Goal: Find specific page/section: Find specific page/section

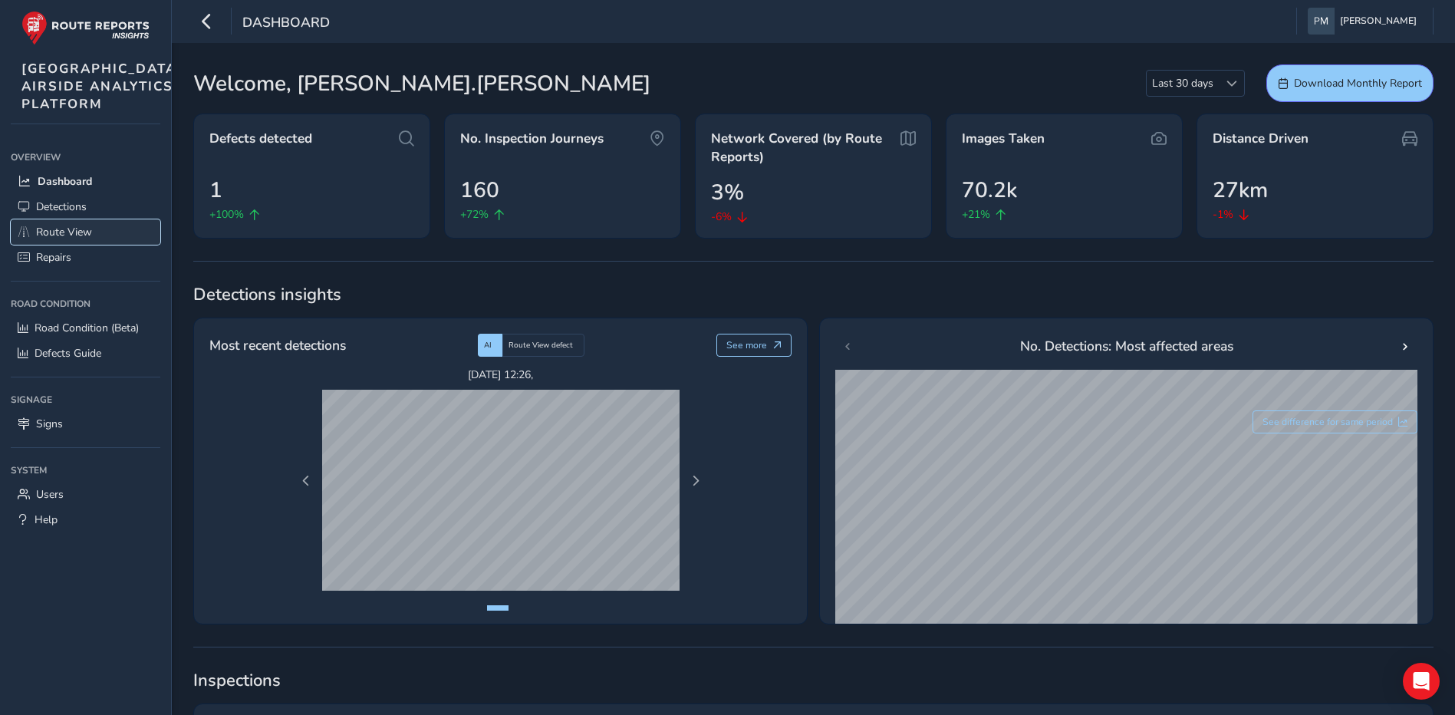
click at [75, 239] on span "Route View" at bounding box center [64, 232] width 56 height 15
